Goal: Information Seeking & Learning: Learn about a topic

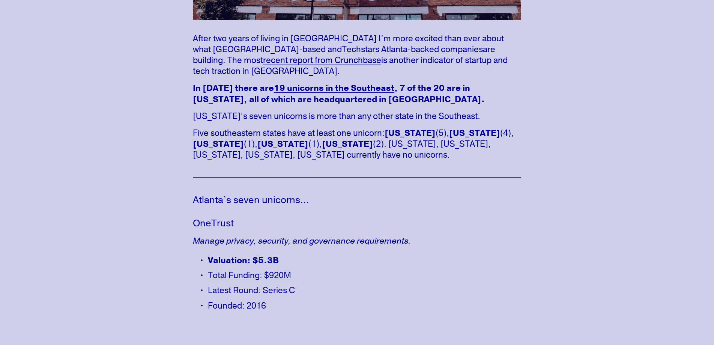
scroll to position [263, 0]
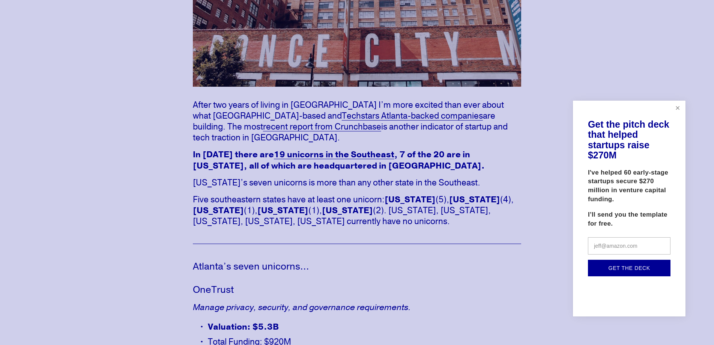
click at [679, 109] on link "Close" at bounding box center [678, 108] width 13 height 13
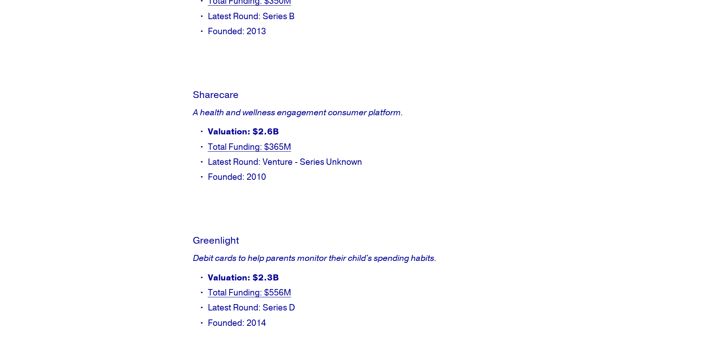
scroll to position [751, 0]
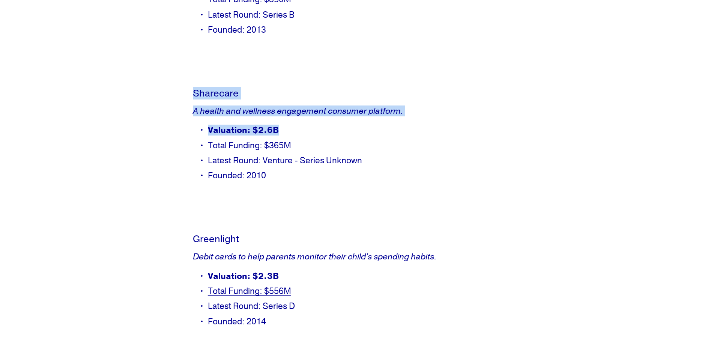
drag, startPoint x: 192, startPoint y: 80, endPoint x: 405, endPoint y: 105, distance: 214.3
click at [405, 105] on div "Sharecare A health and wellness engagement consumer platform. Valuation: $2.6B …" at bounding box center [357, 136] width 341 height 111
click at [371, 105] on em "A health and wellness engagement consumer platform." at bounding box center [298, 110] width 211 height 11
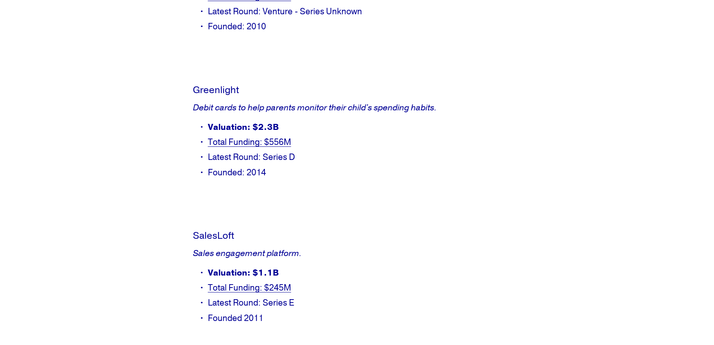
scroll to position [901, 0]
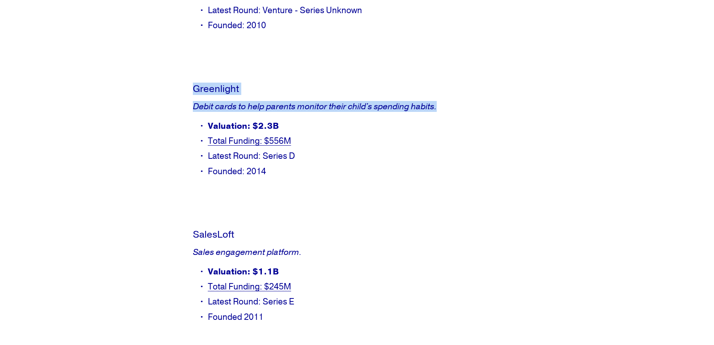
drag, startPoint x: 195, startPoint y: 76, endPoint x: 452, endPoint y: 92, distance: 257.6
click at [452, 92] on div "Greenlight Debit cards to help parents monitor their child's spending habits. V…" at bounding box center [357, 130] width 328 height 94
click at [173, 72] on article "7 of the 20 Southeastern Startup Unicorns are in [GEOGRAPHIC_DATA] [GEOGRAPHIC_…" at bounding box center [357, 160] width 714 height 2012
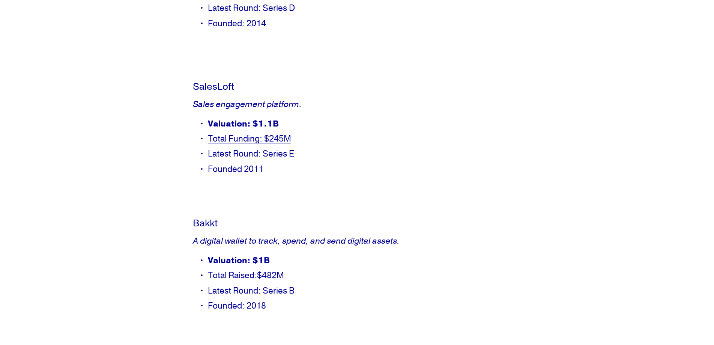
scroll to position [1051, 0]
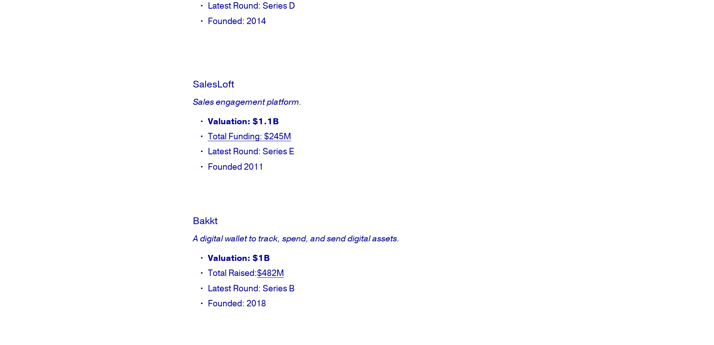
click at [185, 64] on article "7 of the 20 Southeastern Startup Unicorns are in [GEOGRAPHIC_DATA] [GEOGRAPHIC_…" at bounding box center [357, 10] width 714 height 2012
drag, startPoint x: 190, startPoint y: 70, endPoint x: 338, endPoint y: 91, distance: 149.7
click at [338, 91] on div "SalesLoft Sales engagement platform. Valuation: $1.1B Total Funding: $245M Late…" at bounding box center [357, 127] width 341 height 111
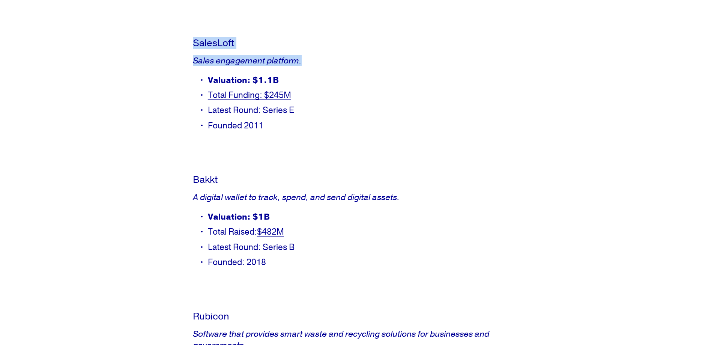
scroll to position [1164, 0]
